Goal: Task Accomplishment & Management: Complete application form

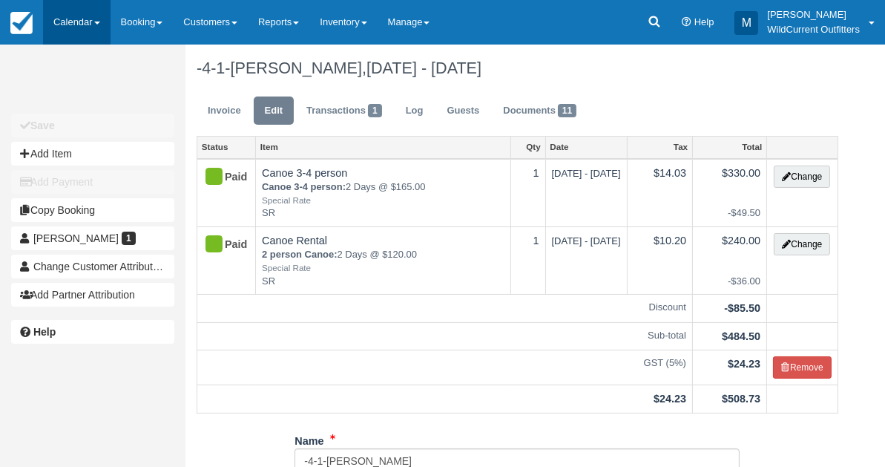
click at [72, 20] on link "Calendar" at bounding box center [77, 22] width 68 height 45
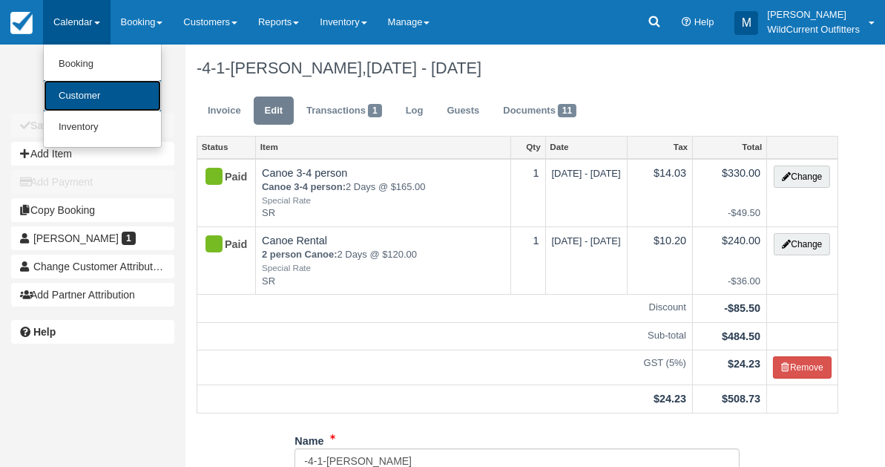
click at [83, 96] on link "Customer" at bounding box center [102, 96] width 117 height 32
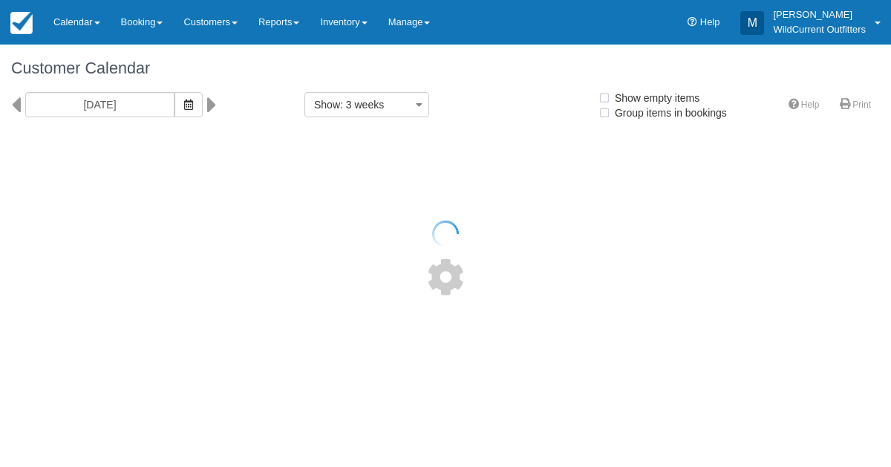
select select
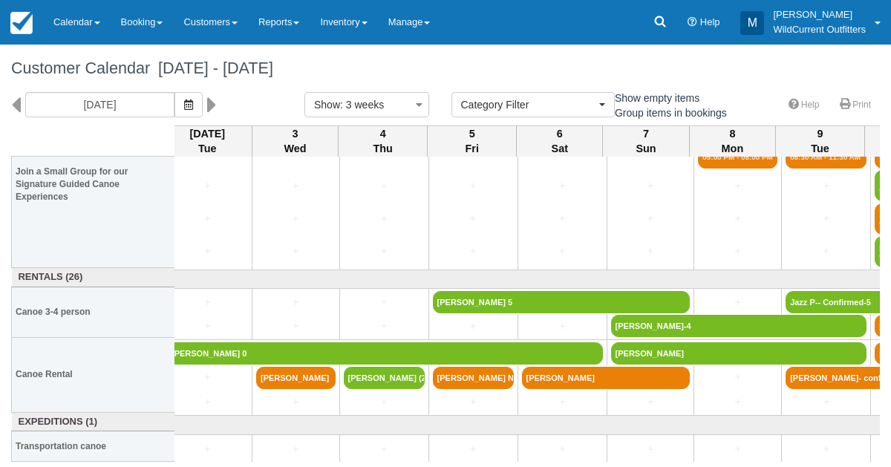
scroll to position [208, 7]
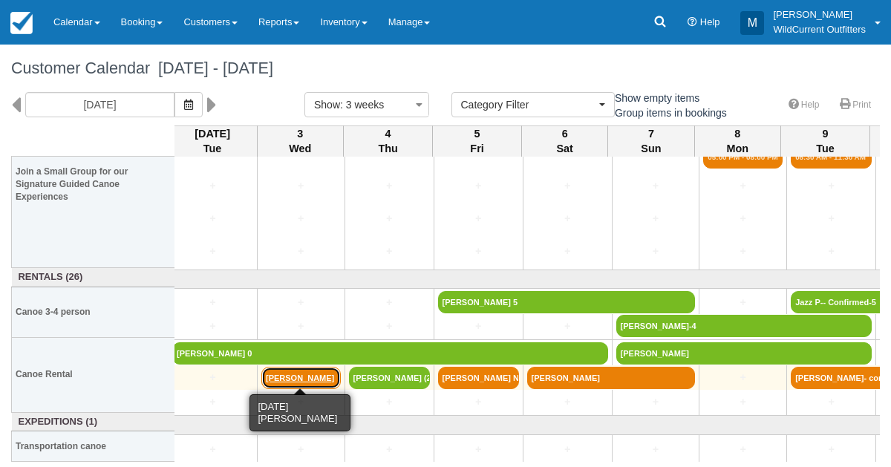
click at [287, 378] on link "Rocio Lopez" at bounding box center [300, 378] width 79 height 22
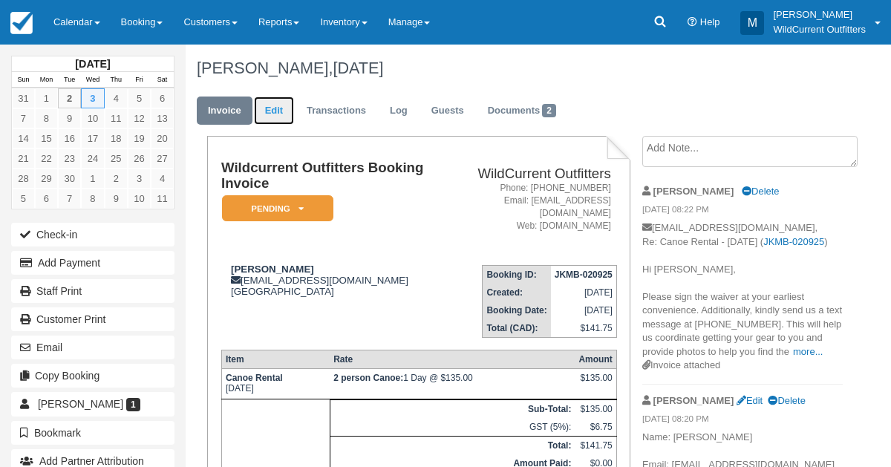
click at [271, 109] on link "Edit" at bounding box center [274, 110] width 40 height 29
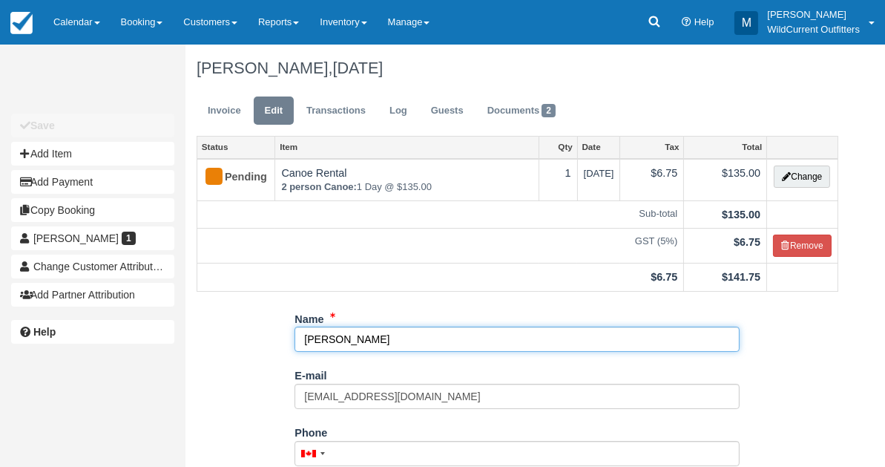
click at [367, 333] on input "Rocio Lopez" at bounding box center [517, 339] width 445 height 25
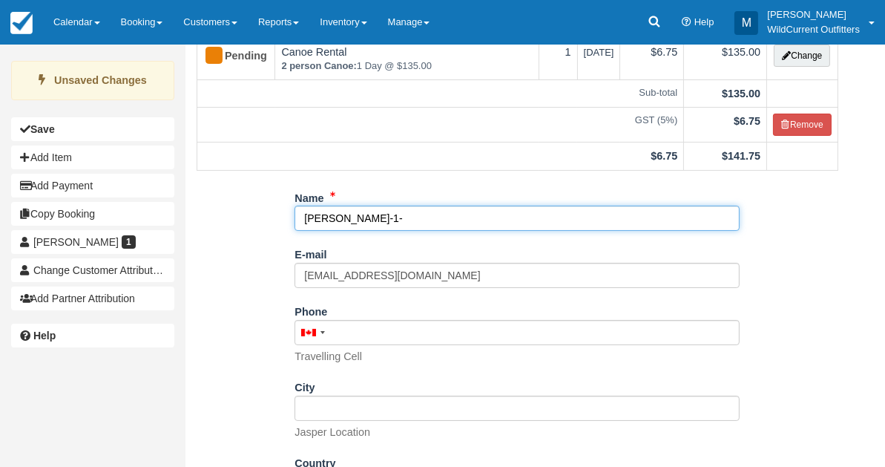
scroll to position [231, 0]
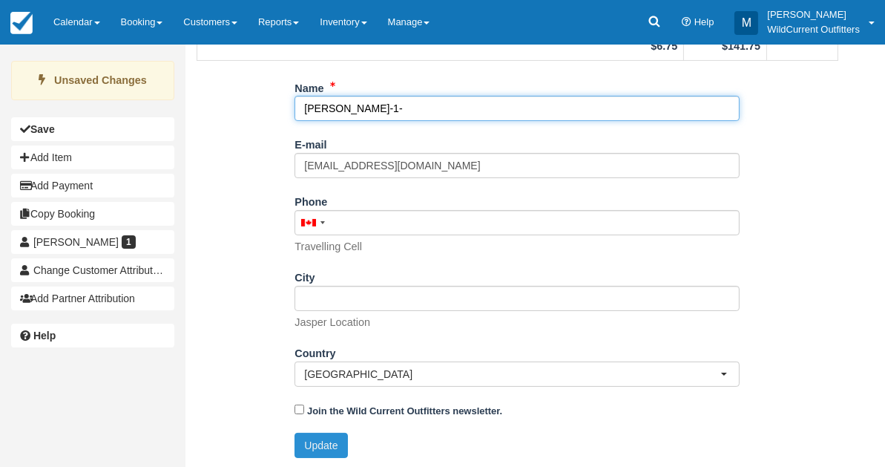
type input "Rocio Lopez-1-"
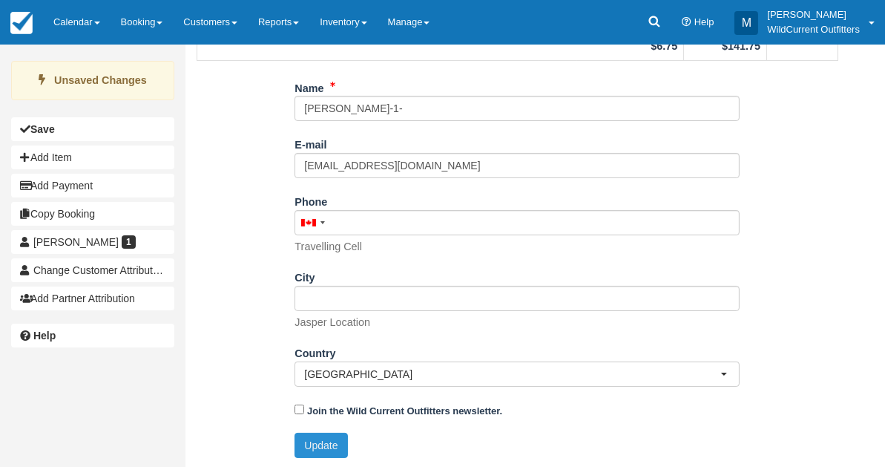
click at [321, 443] on button "Update" at bounding box center [321, 445] width 53 height 25
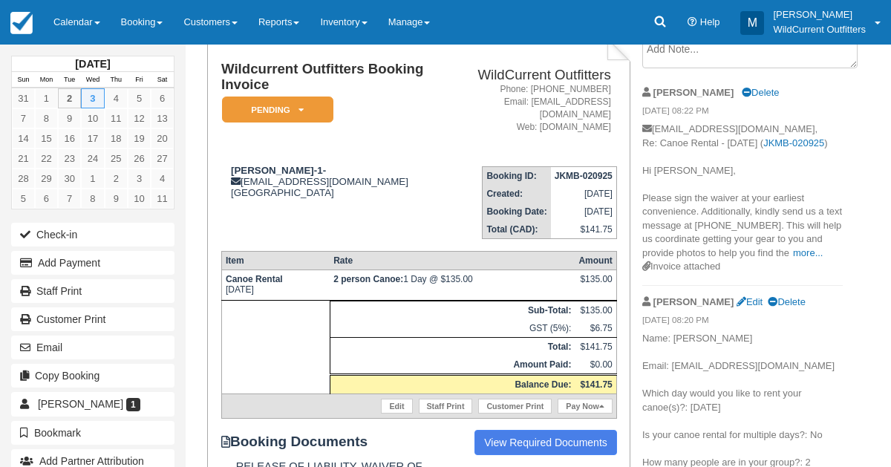
scroll to position [249, 0]
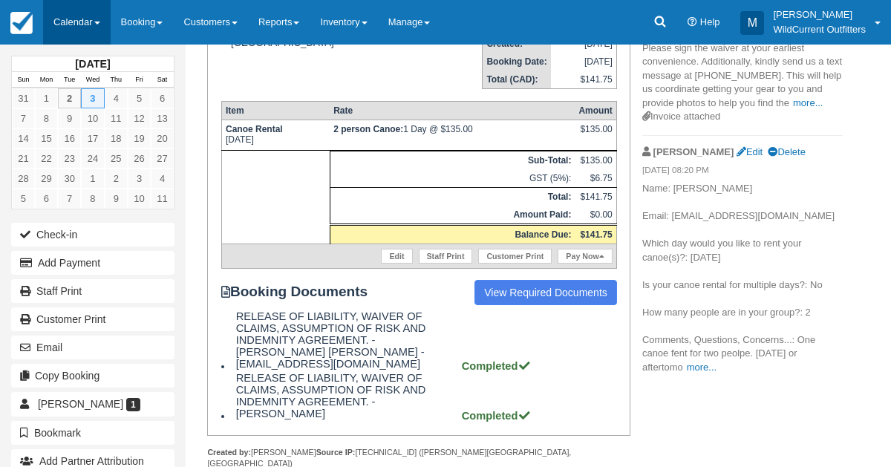
click at [68, 26] on link "Calendar" at bounding box center [77, 22] width 68 height 45
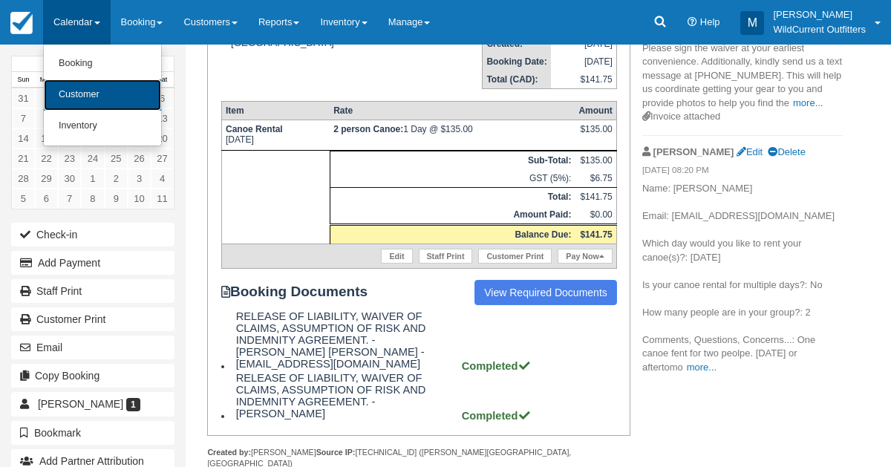
click at [82, 92] on link "Customer" at bounding box center [102, 94] width 117 height 31
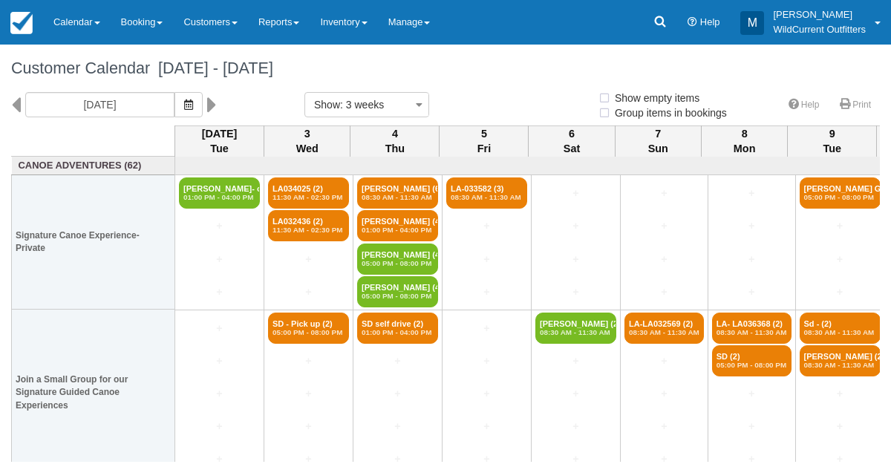
select select
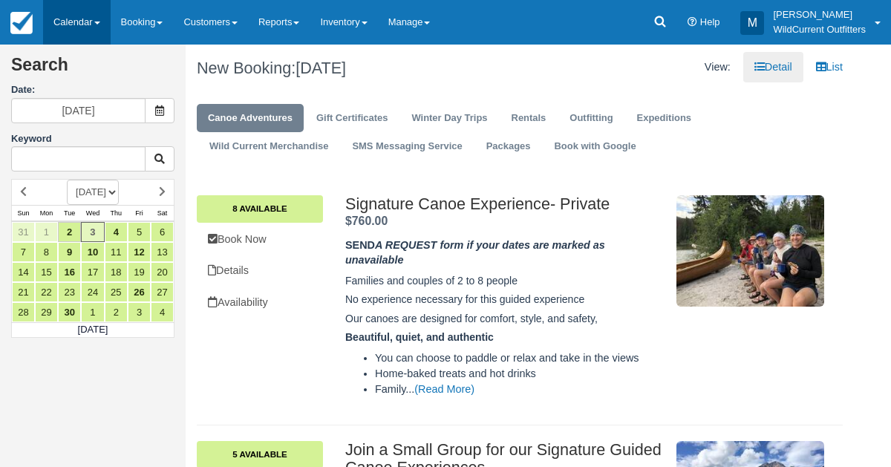
click at [63, 14] on link "Calendar" at bounding box center [77, 22] width 68 height 45
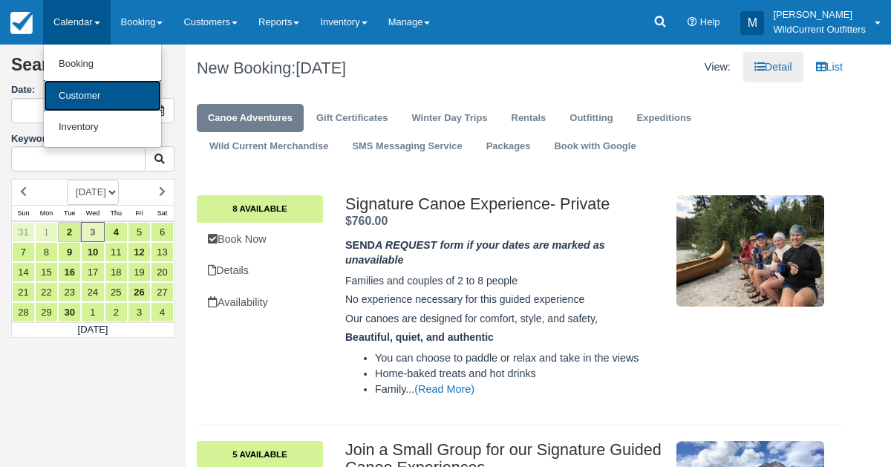
click at [71, 85] on link "Customer" at bounding box center [102, 96] width 117 height 32
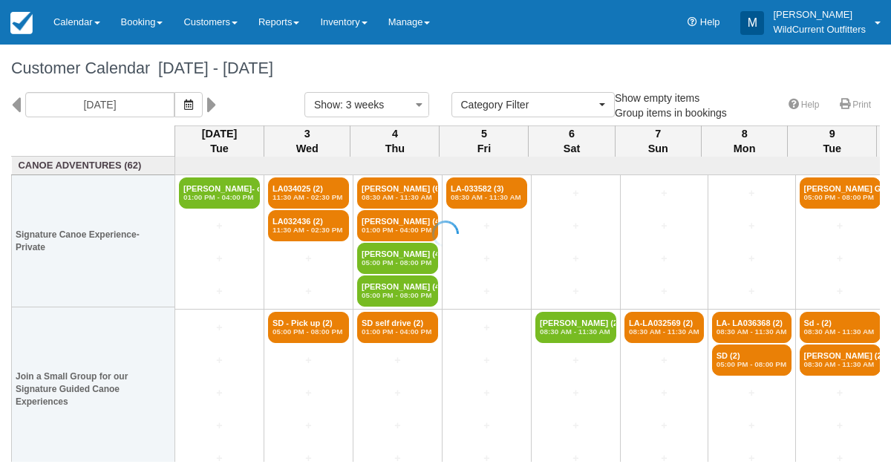
select select
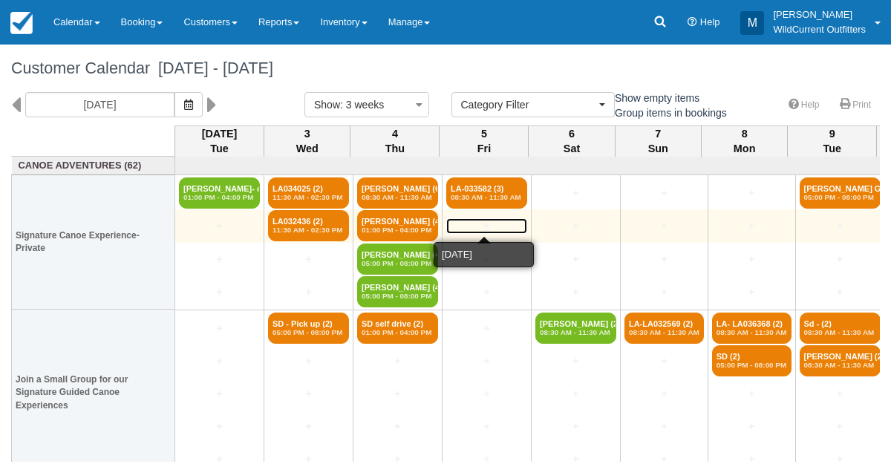
click at [472, 219] on link "+" at bounding box center [486, 226] width 81 height 16
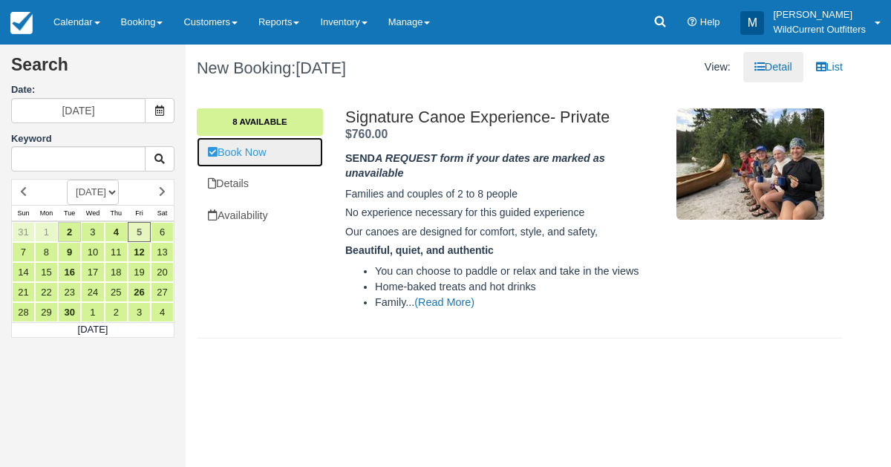
click at [234, 144] on link "Book Now" at bounding box center [260, 152] width 126 height 30
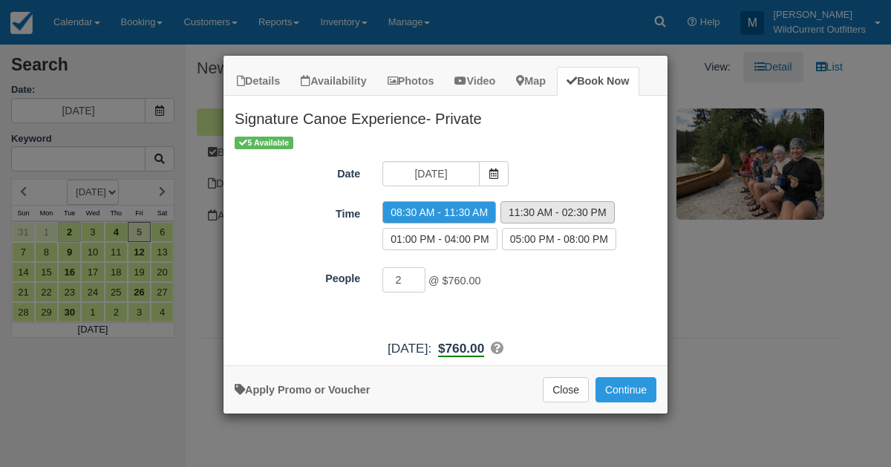
click at [535, 217] on label "11:30 AM - 02:30 PM" at bounding box center [557, 212] width 114 height 22
radio input "true"
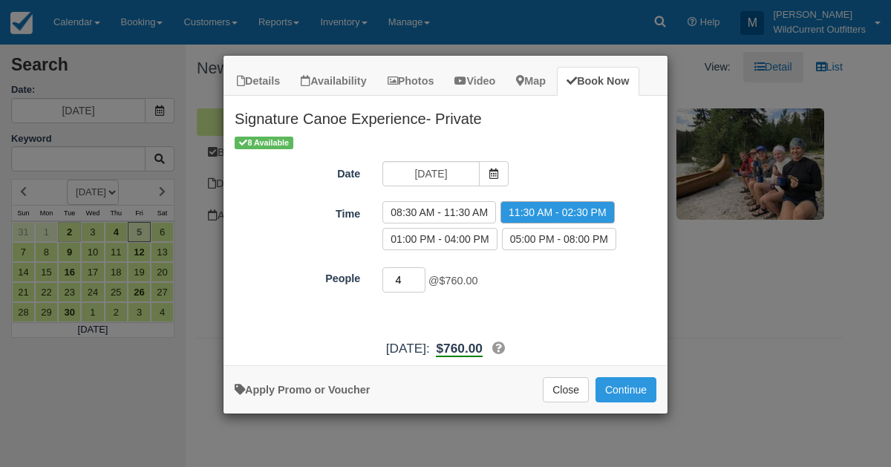
click at [418, 271] on input "4" at bounding box center [403, 279] width 43 height 25
type input "5"
click at [418, 271] on input "5" at bounding box center [403, 279] width 43 height 25
click at [314, 387] on link "Apply Promo or Voucher" at bounding box center [302, 390] width 135 height 12
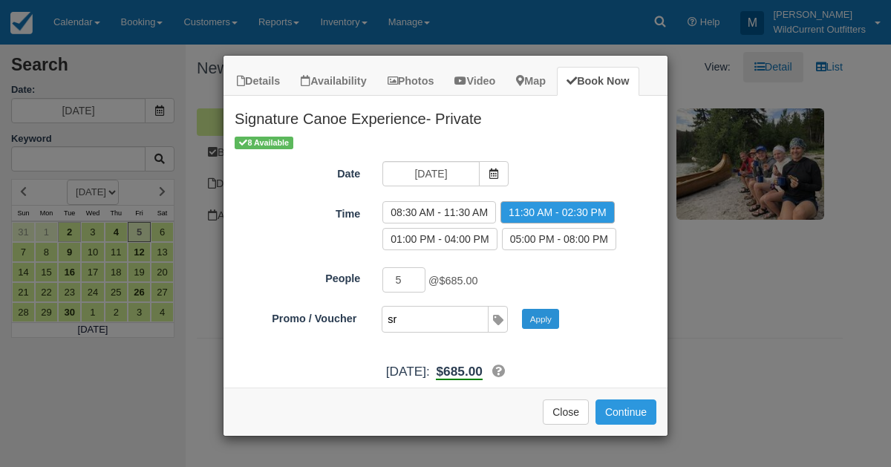
type input "sr"
click at [545, 314] on button "Apply" at bounding box center [540, 318] width 37 height 19
click at [616, 399] on button "Continue" at bounding box center [625, 411] width 61 height 25
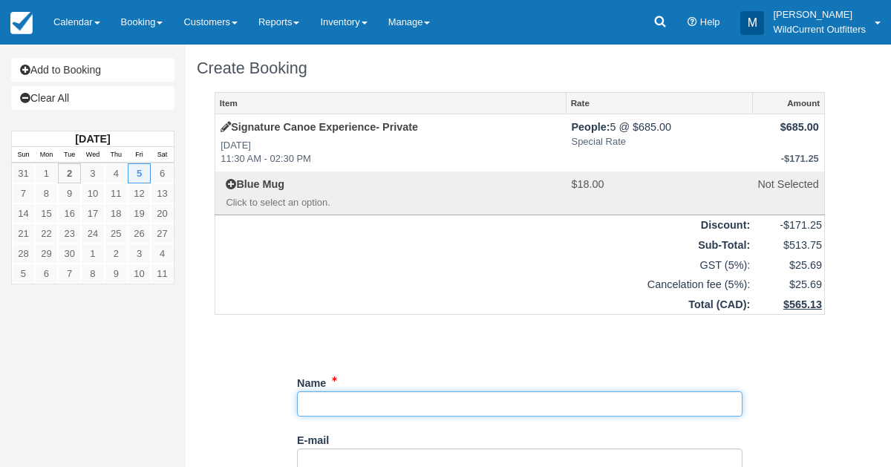
click at [368, 401] on input "Name" at bounding box center [519, 403] width 445 height 25
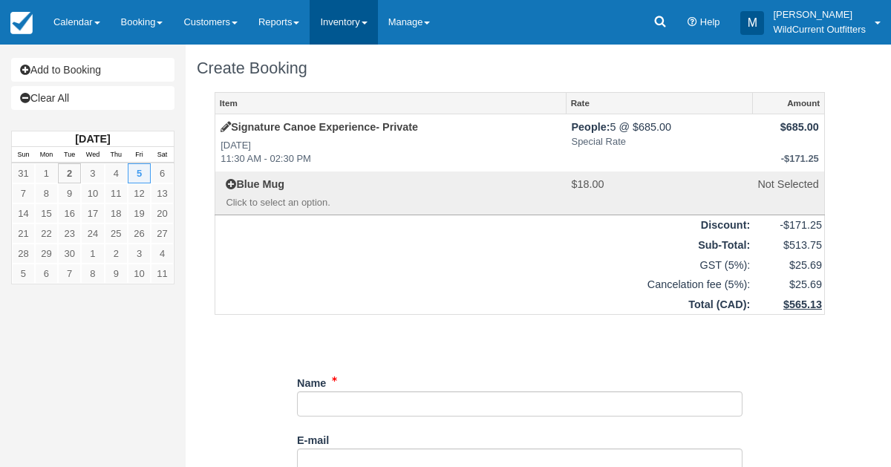
click at [361, 42] on link "Inventory" at bounding box center [343, 22] width 68 height 45
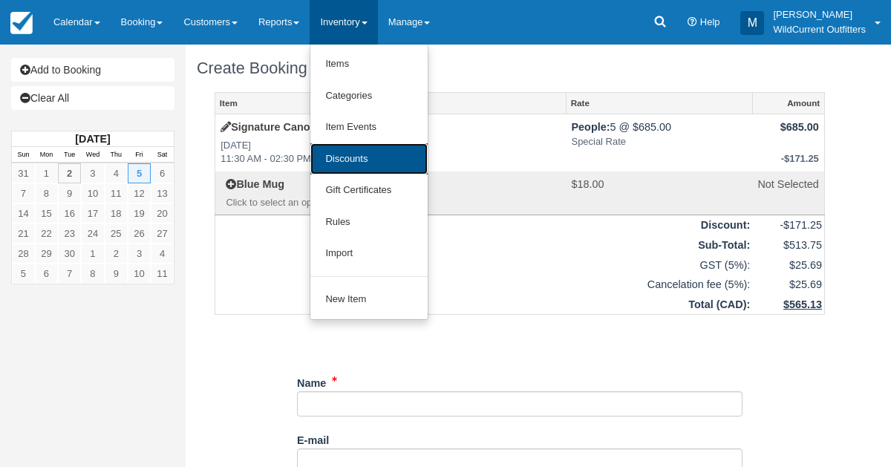
click at [353, 152] on link "Discounts" at bounding box center [368, 159] width 117 height 32
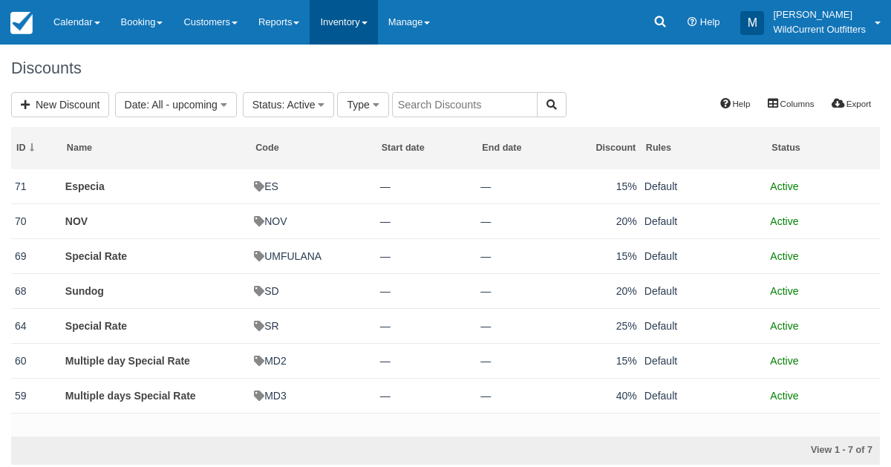
click at [349, 14] on link "Inventory" at bounding box center [343, 22] width 68 height 45
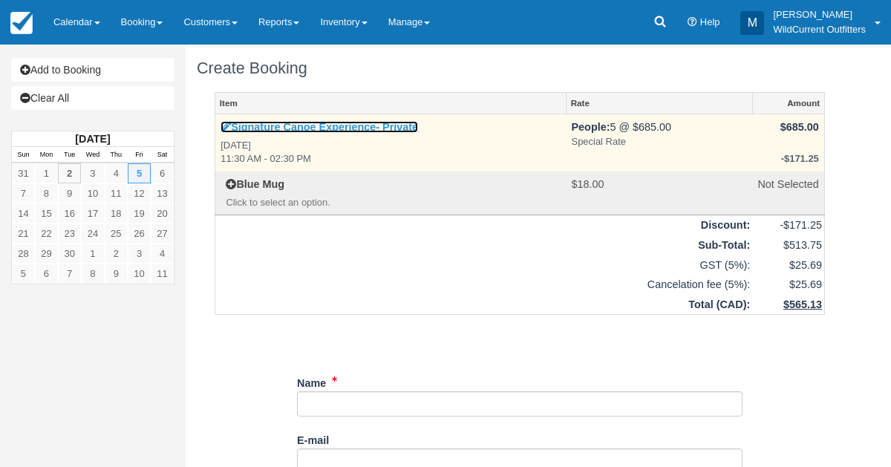
click at [276, 128] on link "Signature Canoe Experience- Private" at bounding box center [318, 127] width 197 height 12
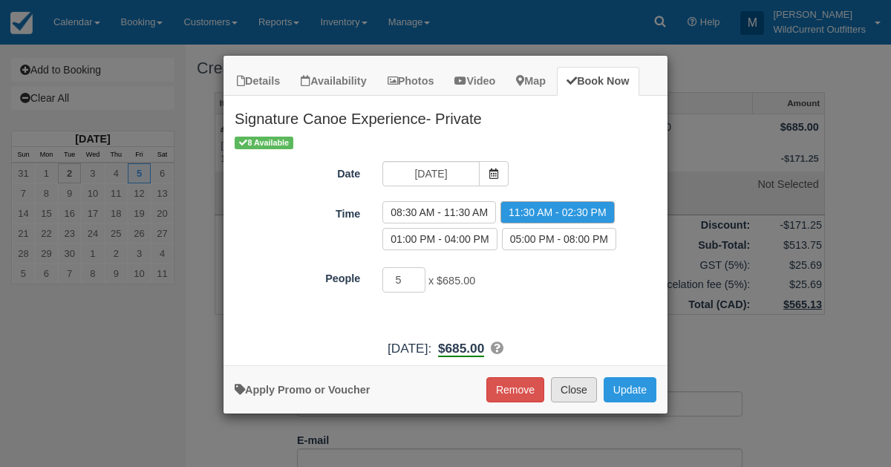
click at [571, 388] on button "Close" at bounding box center [574, 389] width 46 height 25
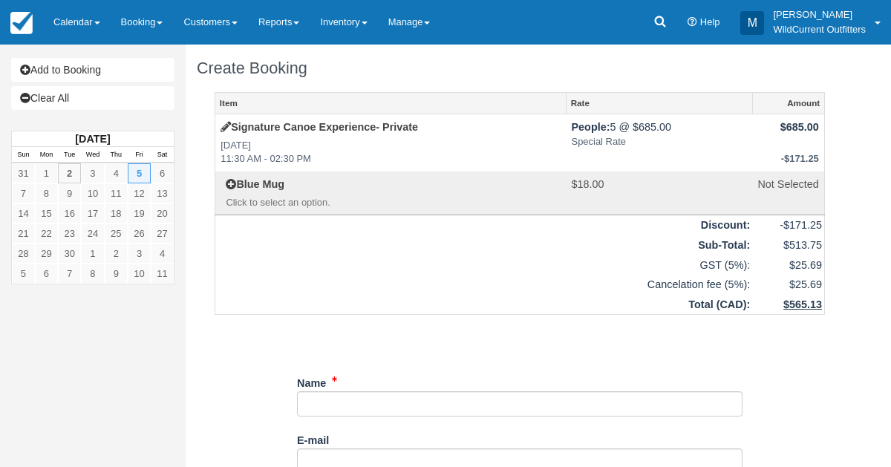
click at [571, 388] on div "Name" at bounding box center [519, 393] width 445 height 46
click at [49, 17] on link "Calendar" at bounding box center [77, 22] width 68 height 45
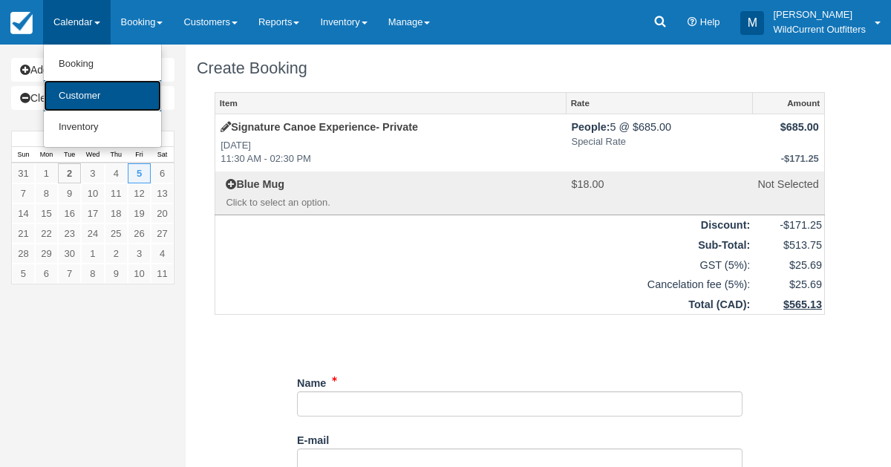
click at [64, 80] on link "Customer" at bounding box center [102, 96] width 117 height 32
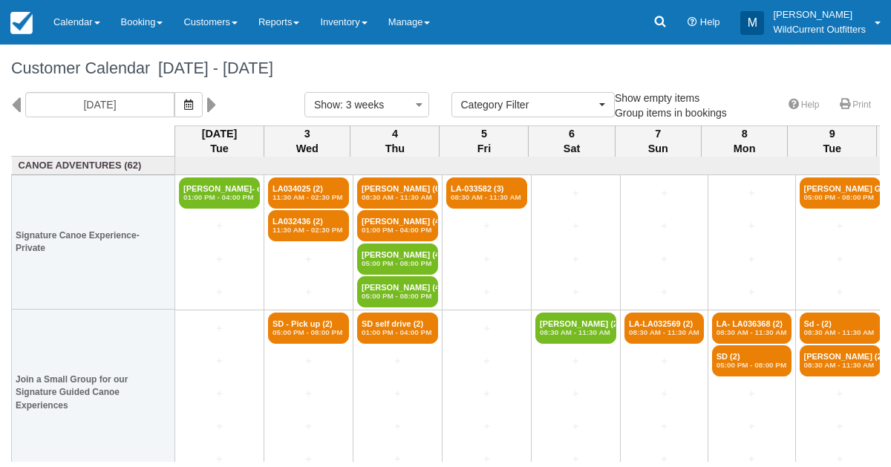
select select
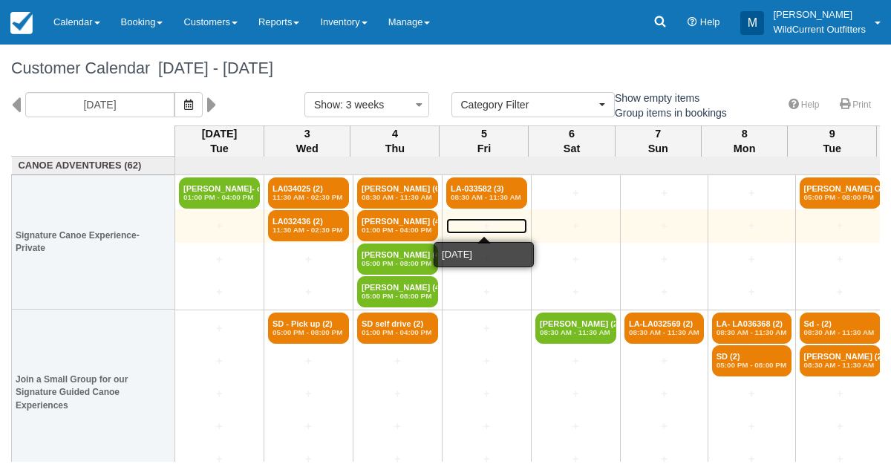
click at [481, 229] on link "+" at bounding box center [486, 226] width 81 height 16
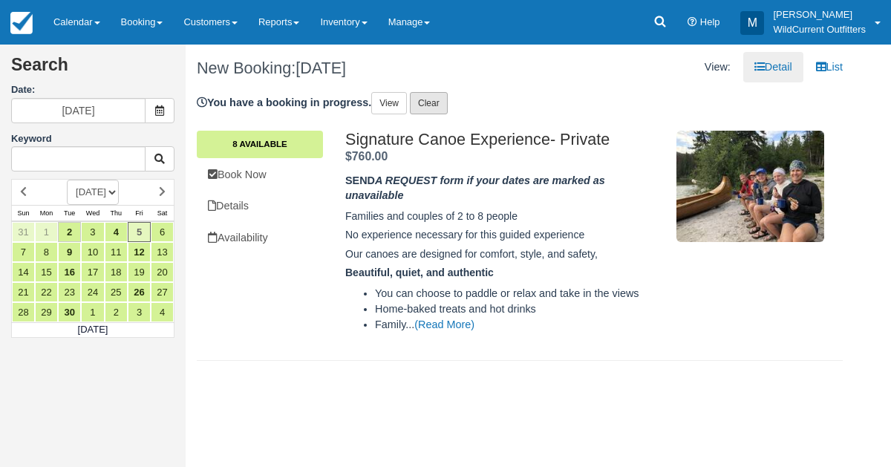
click at [428, 111] on link "Clear" at bounding box center [429, 103] width 38 height 22
click at [137, 39] on link "Booking" at bounding box center [142, 22] width 63 height 45
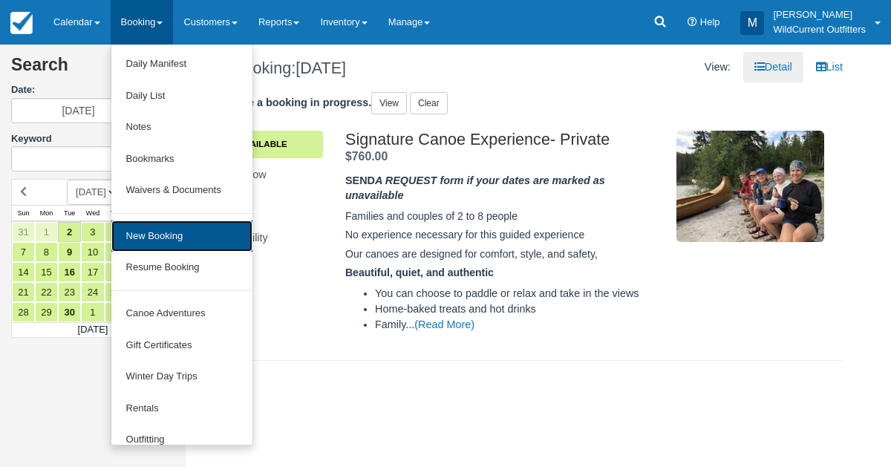
click at [160, 220] on link "New Booking" at bounding box center [181, 236] width 141 height 32
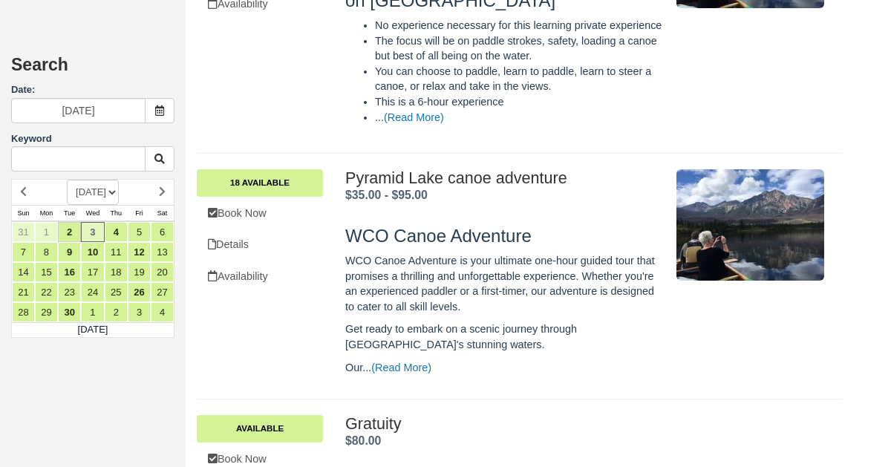
scroll to position [761, 0]
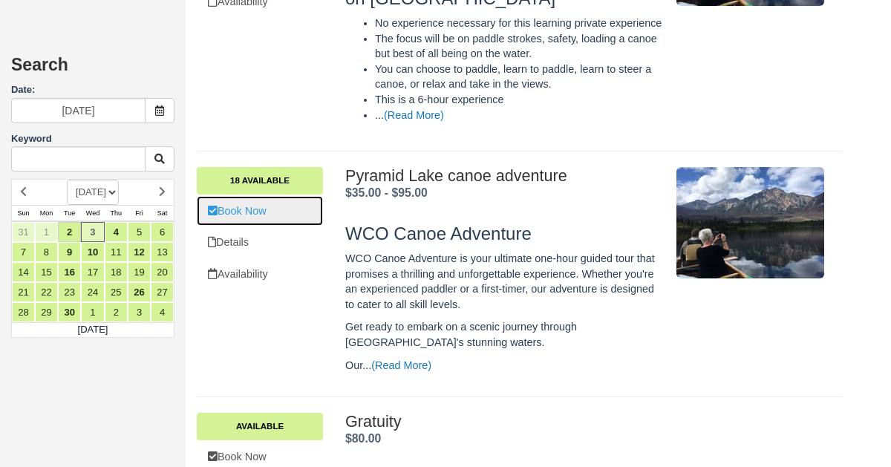
click at [263, 196] on link "Book Now" at bounding box center [260, 211] width 126 height 30
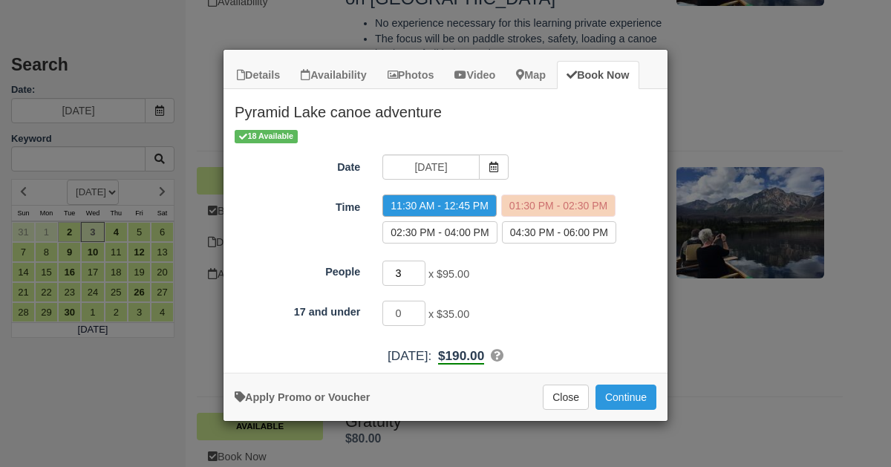
click at [422, 267] on input "3" at bounding box center [403, 273] width 43 height 25
click at [422, 267] on input "4" at bounding box center [403, 273] width 43 height 25
click at [420, 276] on input "3" at bounding box center [403, 273] width 43 height 25
type input "2"
click at [420, 277] on input "2" at bounding box center [403, 273] width 43 height 25
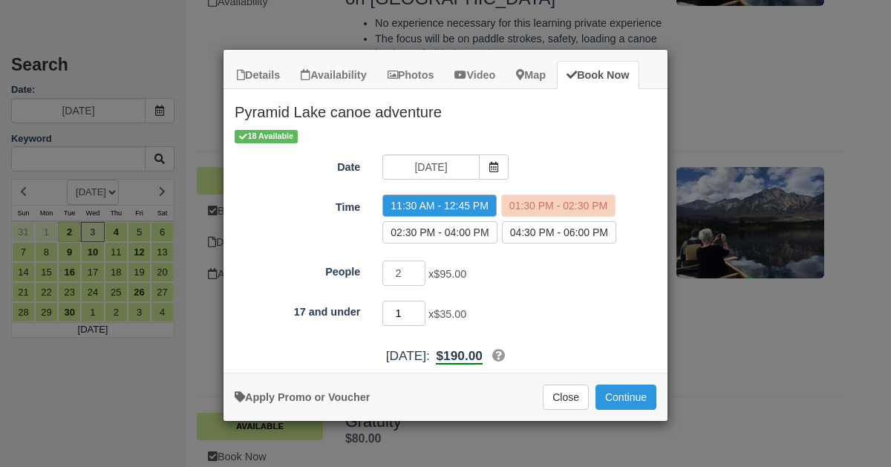
click at [421, 309] on input "1" at bounding box center [403, 313] width 43 height 25
click at [421, 309] on input "2" at bounding box center [403, 313] width 43 height 25
type input "3"
click at [421, 309] on input "3" at bounding box center [403, 313] width 43 height 25
click at [606, 391] on button "Continue" at bounding box center [625, 396] width 61 height 25
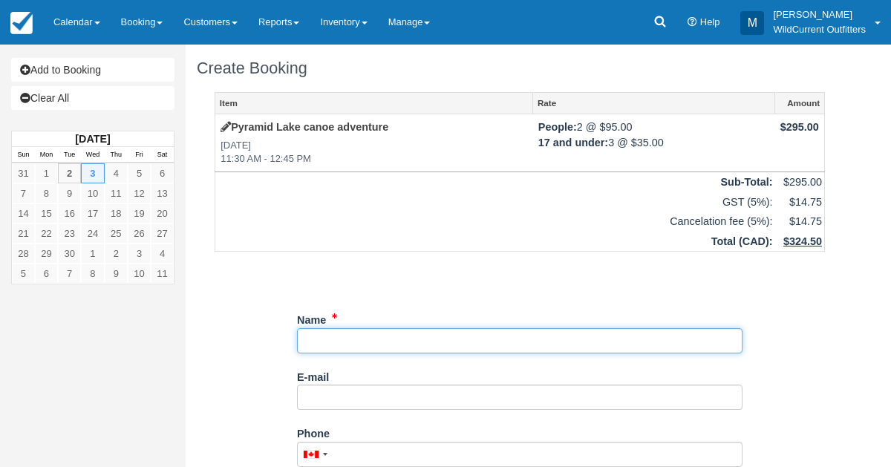
click at [307, 333] on input "Name" at bounding box center [519, 340] width 445 height 25
type input "[PERSON_NAME]"
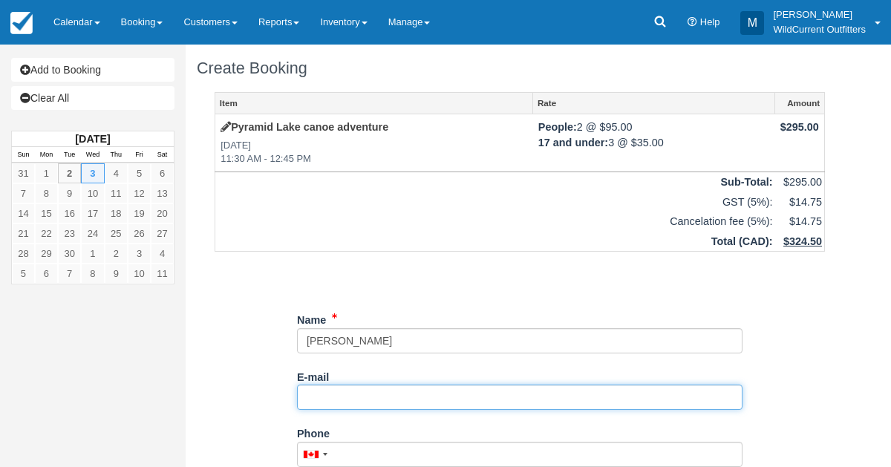
click at [317, 398] on input "E-mail" at bounding box center [519, 396] width 445 height 25
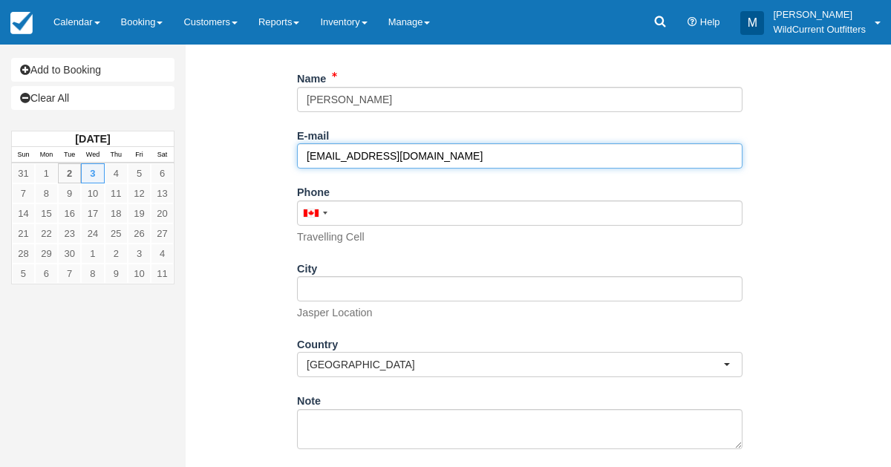
scroll to position [304, 0]
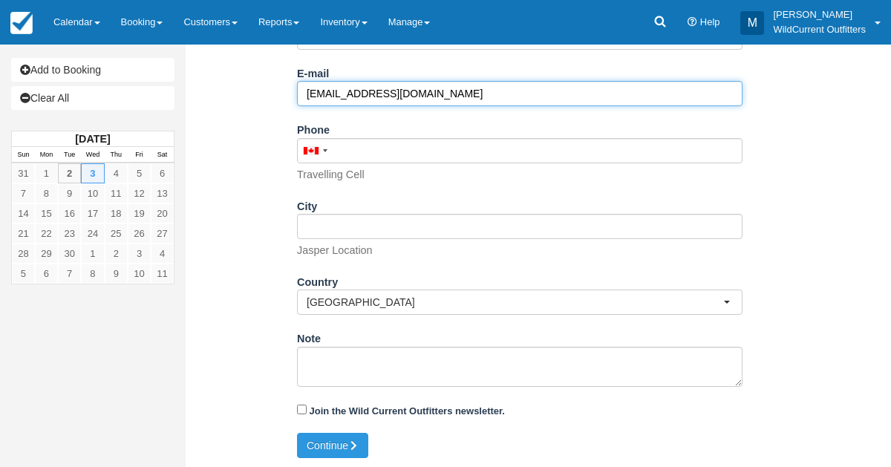
type input "[EMAIL_ADDRESS][DOMAIN_NAME]"
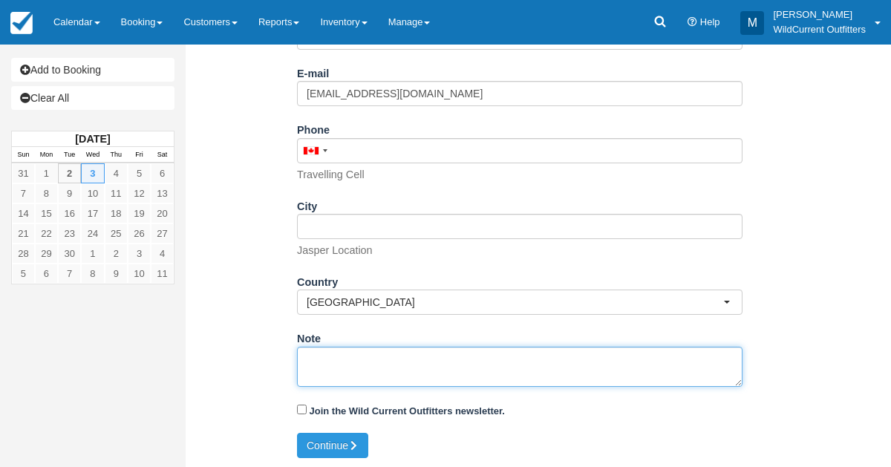
click at [321, 356] on textarea "Note" at bounding box center [519, 367] width 445 height 40
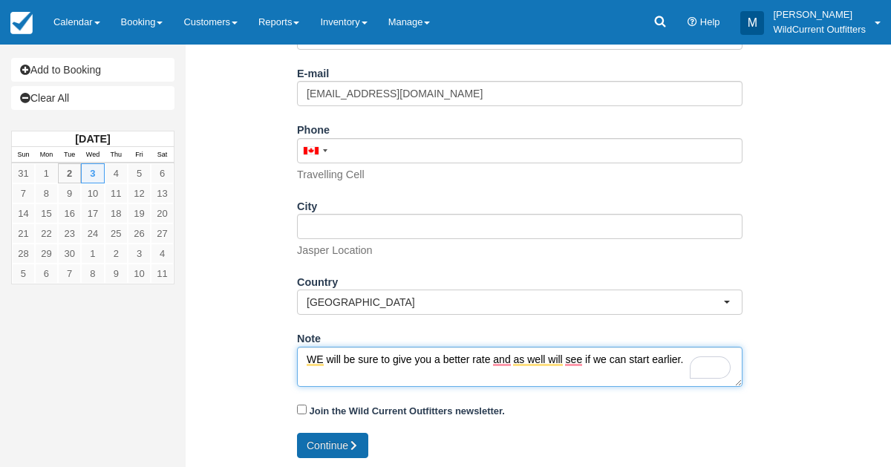
type textarea "WE will be sure to give you a better rate and as well will see if we can start …"
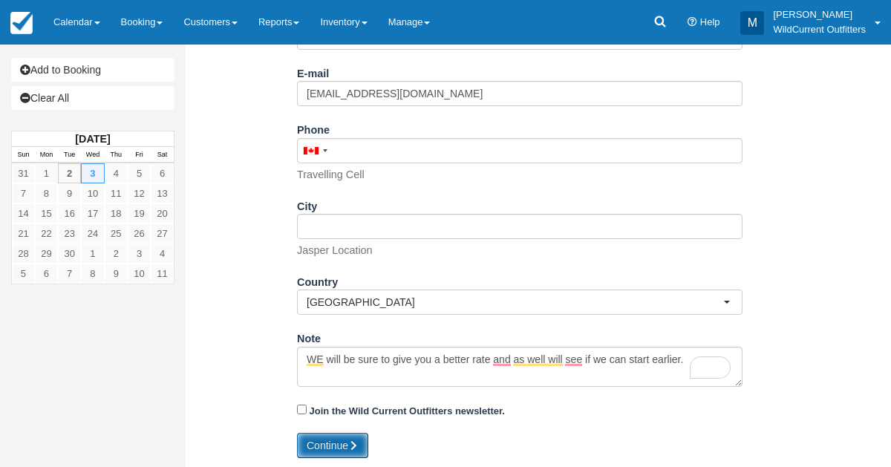
click at [320, 433] on button "Continue" at bounding box center [332, 445] width 71 height 25
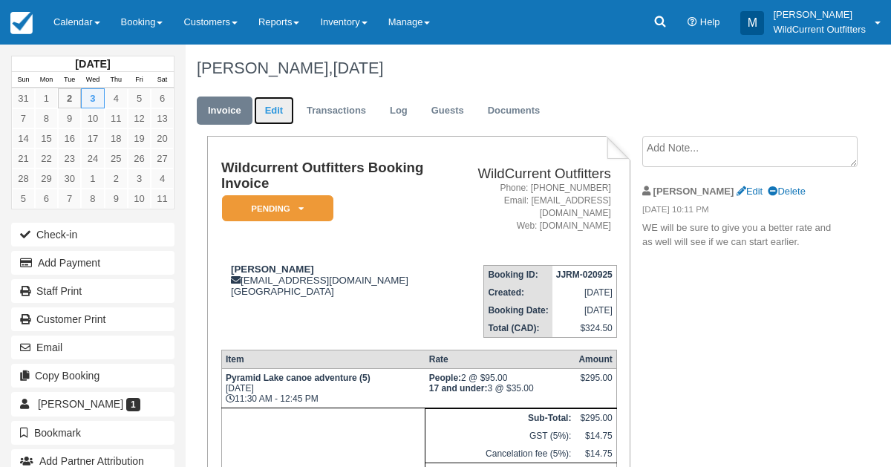
click at [273, 116] on link "Edit" at bounding box center [274, 110] width 40 height 29
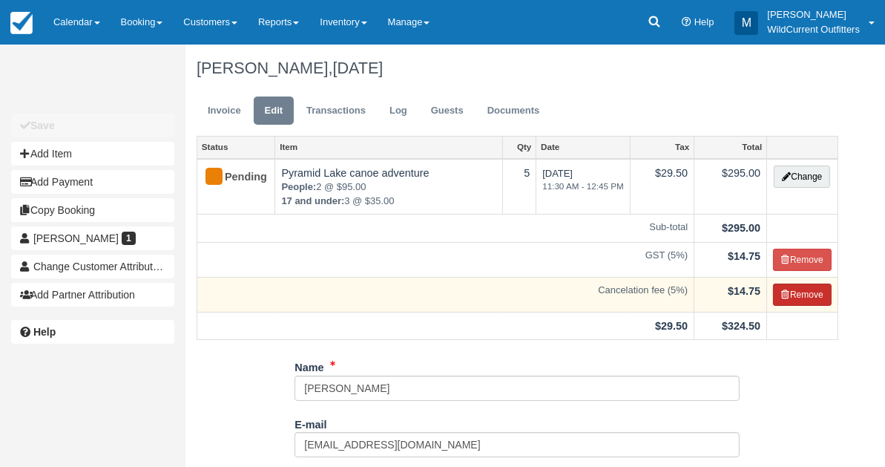
click at [810, 287] on button "Remove" at bounding box center [802, 295] width 59 height 22
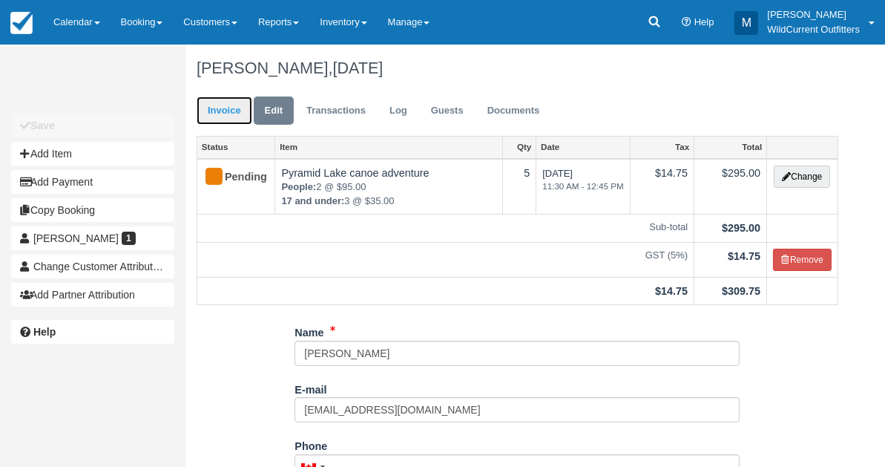
click at [216, 108] on link "Invoice" at bounding box center [225, 110] width 56 height 29
